Goal: Information Seeking & Learning: Learn about a topic

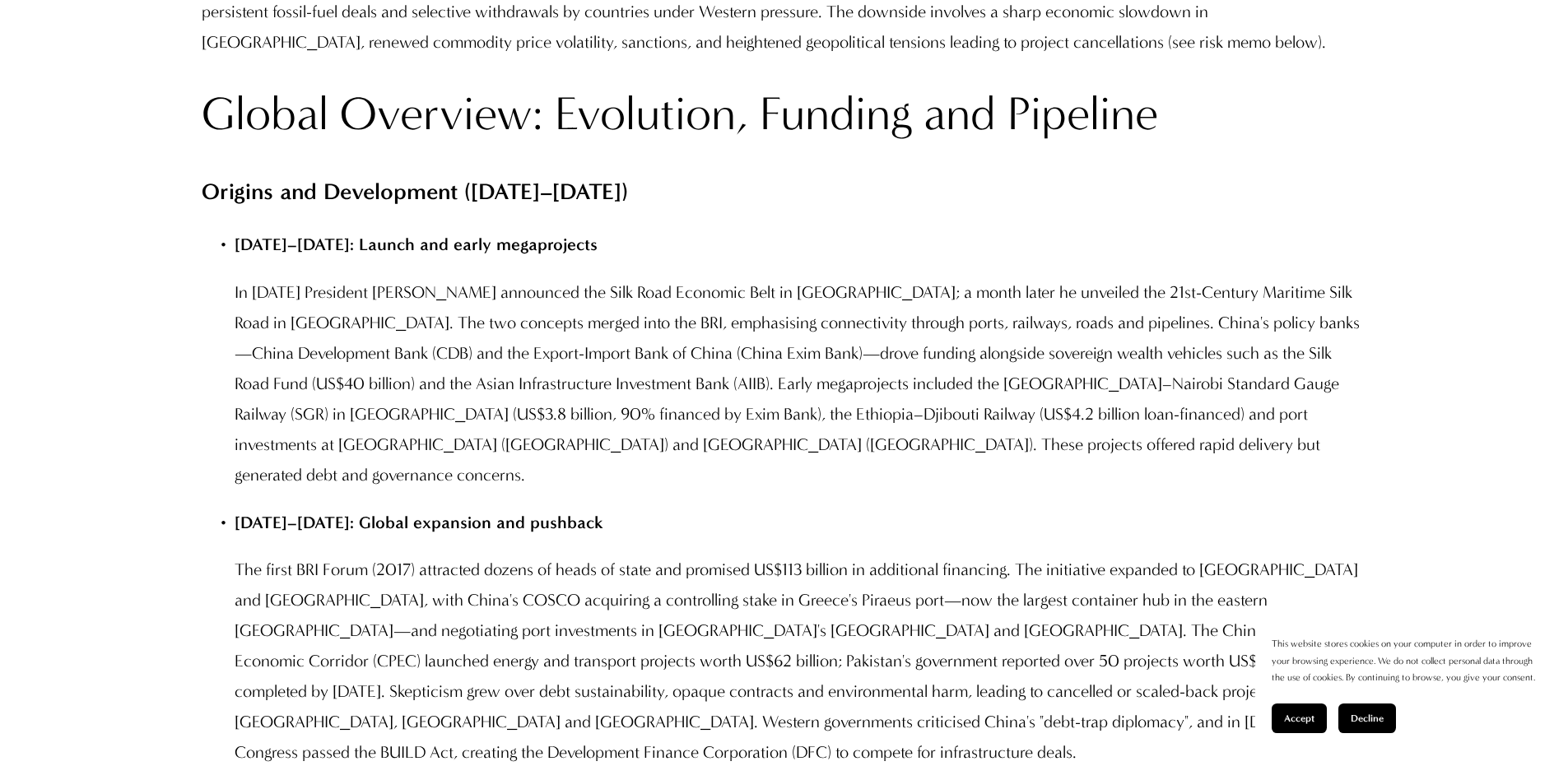
scroll to position [2961, 0]
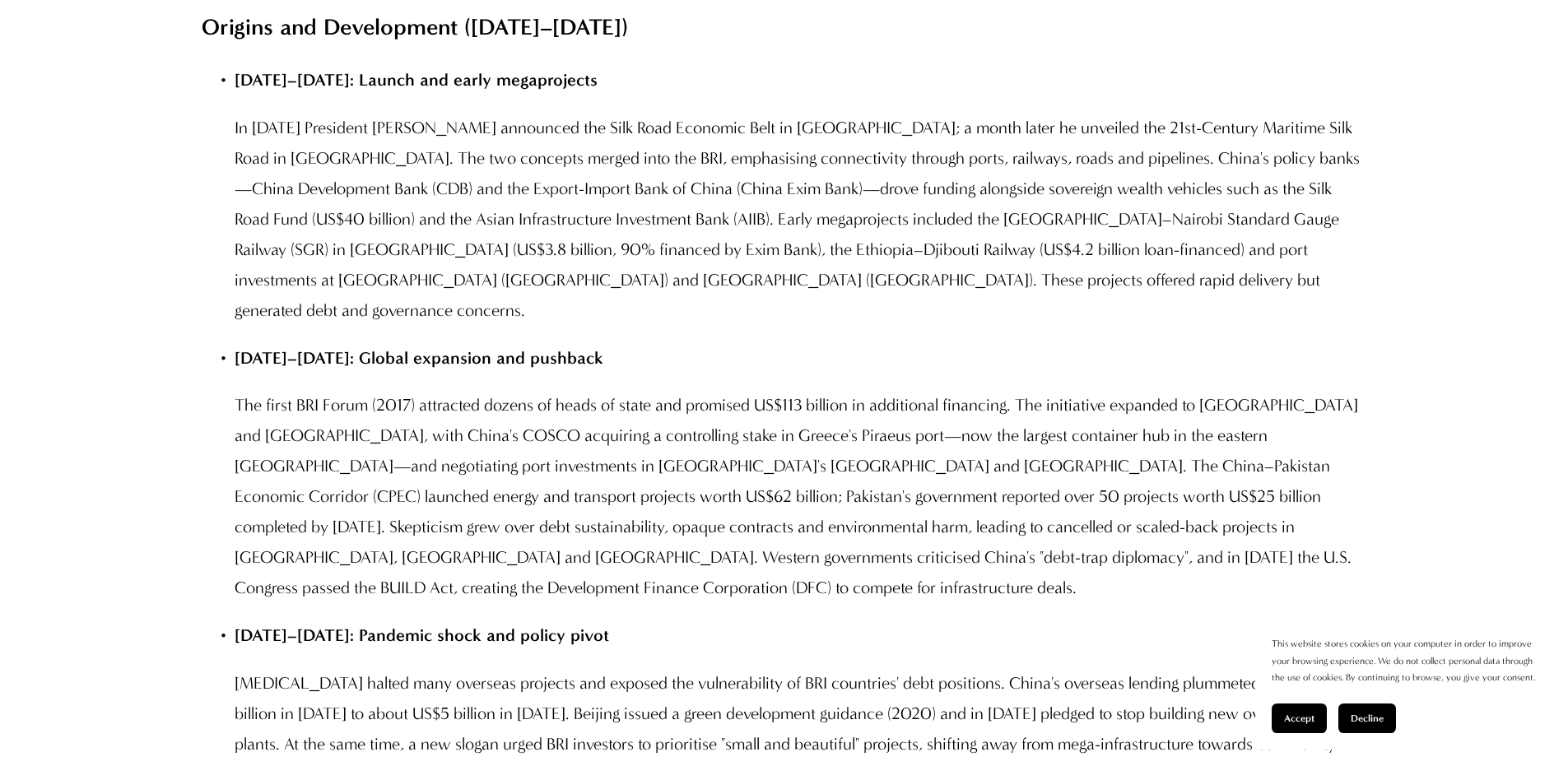
click at [1385, 721] on div "Accept Decline" at bounding box center [1403, 718] width 263 height 29
click at [1385, 722] on button "Decline" at bounding box center [1367, 718] width 58 height 29
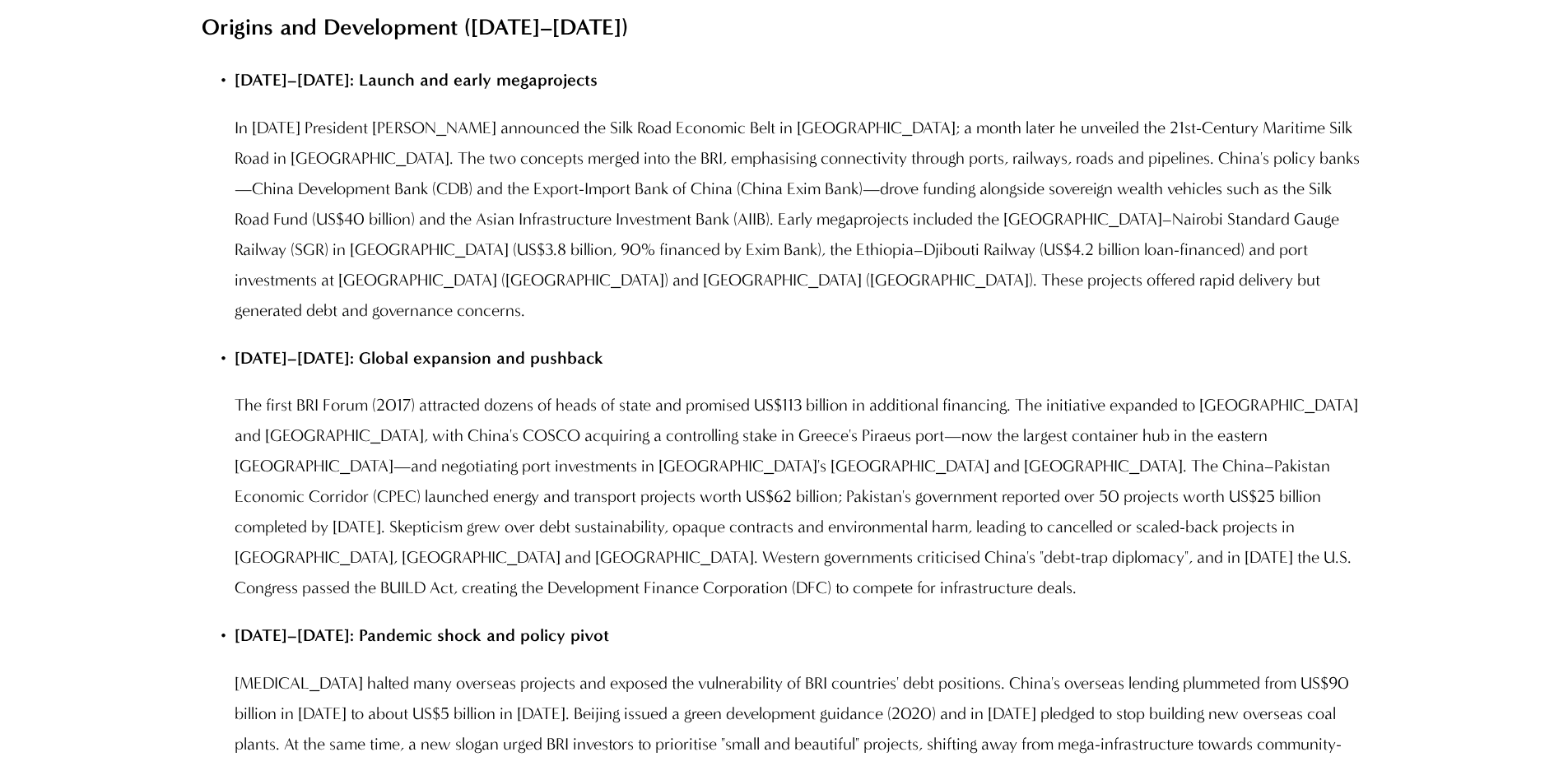
scroll to position [2961, 0]
click at [1335, 592] on p "The first BRI Forum (2017) attracted dozens of heads of state and promised US$1…" at bounding box center [801, 496] width 1132 height 213
